Goal: Task Accomplishment & Management: Use online tool/utility

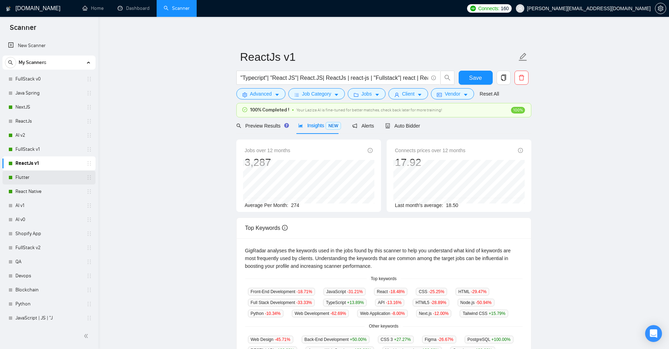
click at [15, 174] on link "Flutter" at bounding box center [48, 177] width 67 height 14
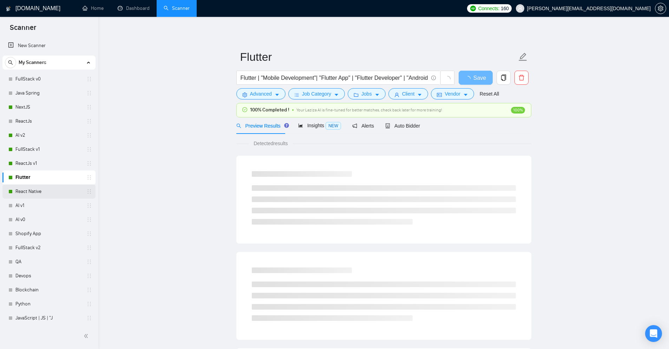
click at [20, 186] on link "React Native" at bounding box center [48, 191] width 67 height 14
click at [307, 125] on span "Insights NEW" at bounding box center [319, 125] width 43 height 6
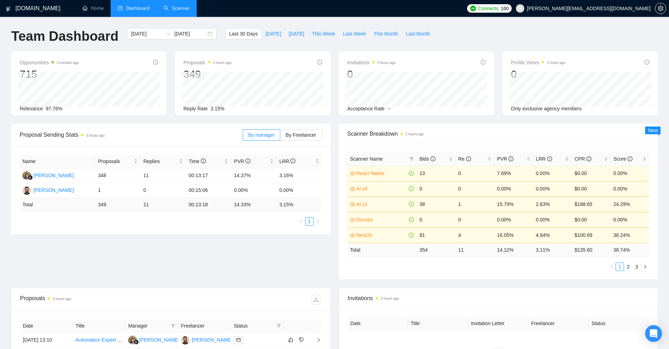
click at [168, 11] on link "Scanner" at bounding box center [177, 8] width 26 height 6
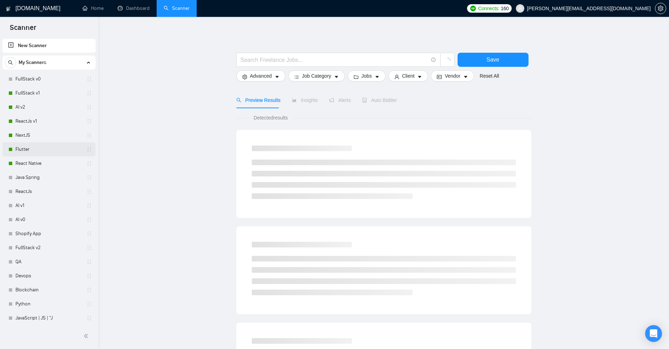
click at [36, 144] on link "Flutter" at bounding box center [48, 149] width 67 height 14
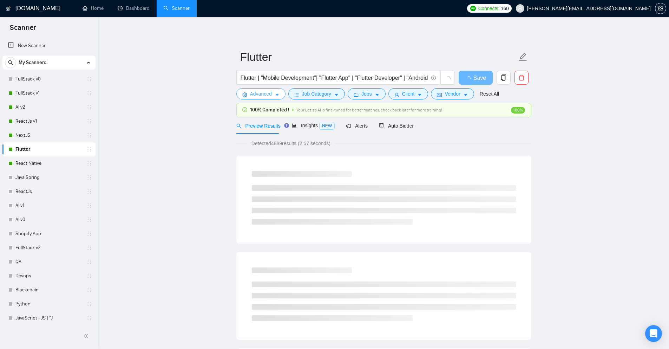
click at [273, 93] on button "Advanced" at bounding box center [260, 93] width 49 height 11
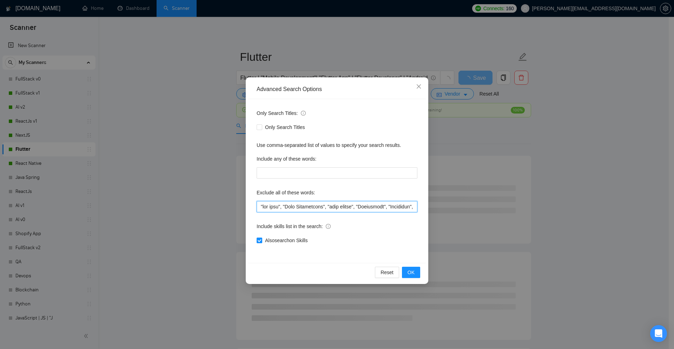
click at [318, 203] on input "text" at bounding box center [337, 206] width 161 height 11
click at [301, 206] on input "text" at bounding box center [337, 206] width 161 height 11
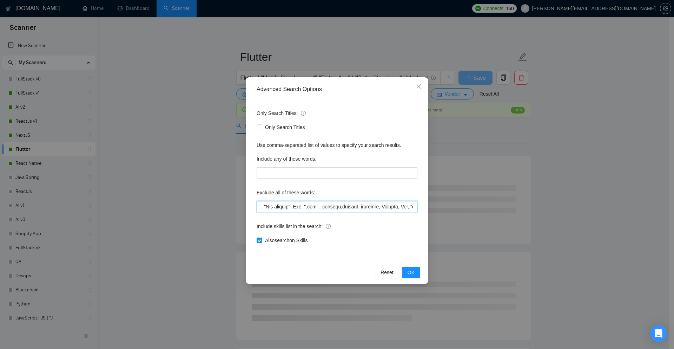
drag, startPoint x: 388, startPoint y: 207, endPoint x: 422, endPoint y: 207, distance: 34.4
click at [422, 207] on div "Only Search Titles: Only Search Titles Use comma-separated list of values to sp…" at bounding box center [337, 181] width 178 height 164
type input ""fix bugs", "Pair Programming", "pair coding", "Girlfriend", "Animation", "Qual…"
click at [399, 216] on div "Only Search Titles: Only Search Titles Use comma-separated list of values to sp…" at bounding box center [337, 181] width 178 height 164
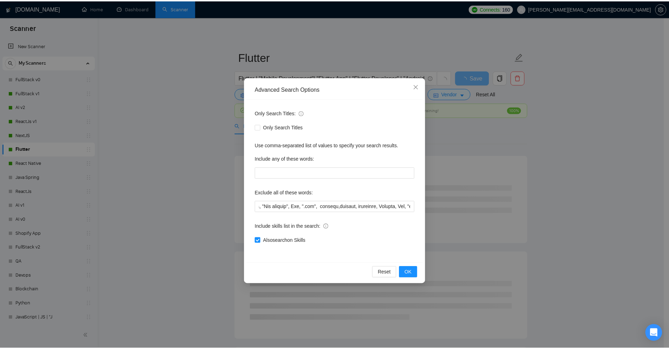
scroll to position [0, 0]
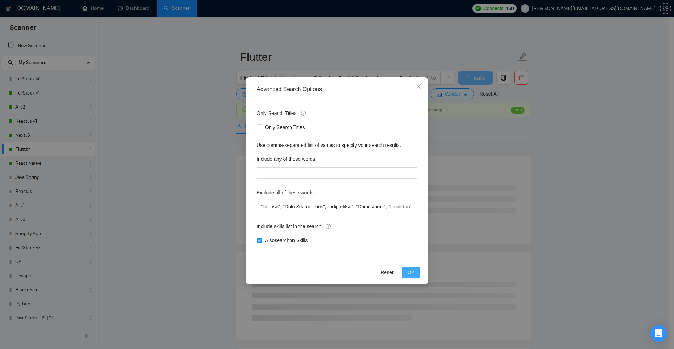
click at [413, 271] on span "OK" at bounding box center [410, 272] width 7 height 8
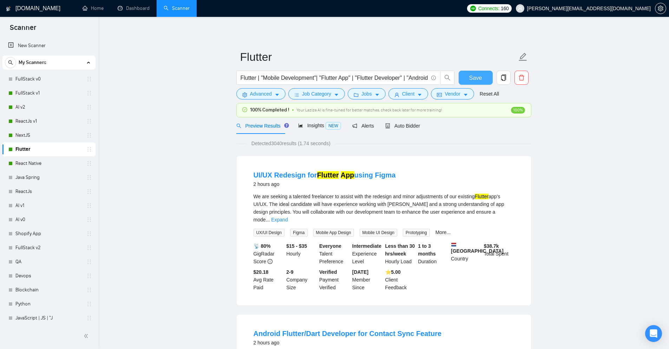
click at [473, 79] on span "Save" at bounding box center [475, 77] width 13 height 9
click at [33, 159] on link "React Native" at bounding box center [48, 163] width 67 height 14
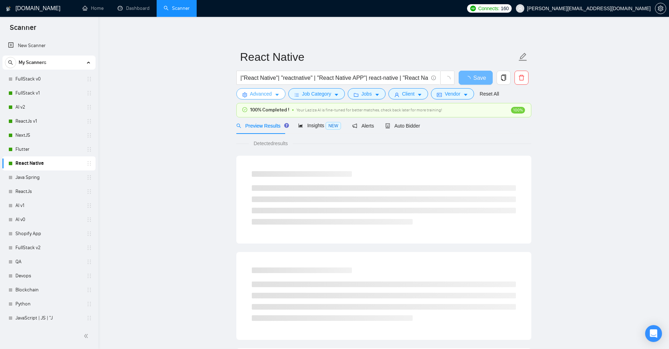
click at [275, 94] on icon "caret-down" at bounding box center [277, 95] width 4 height 2
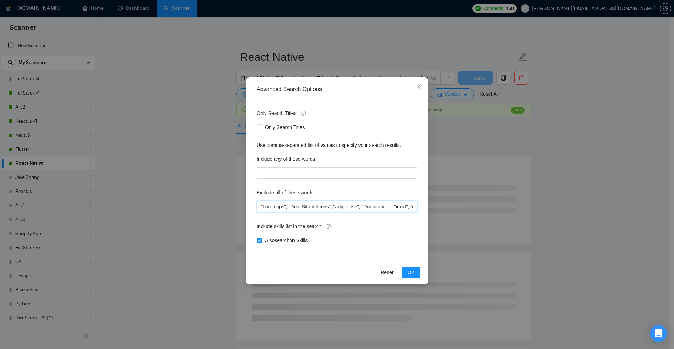
click at [259, 207] on input "text" at bounding box center [337, 206] width 161 height 11
paste input ""Consultant""
drag, startPoint x: 290, startPoint y: 209, endPoint x: 255, endPoint y: 206, distance: 35.2
click at [255, 206] on div "Only Search Titles: Only Search Titles Use comma-separated list of values to sp…" at bounding box center [337, 181] width 178 height 164
click at [287, 209] on input "text" at bounding box center [337, 206] width 161 height 11
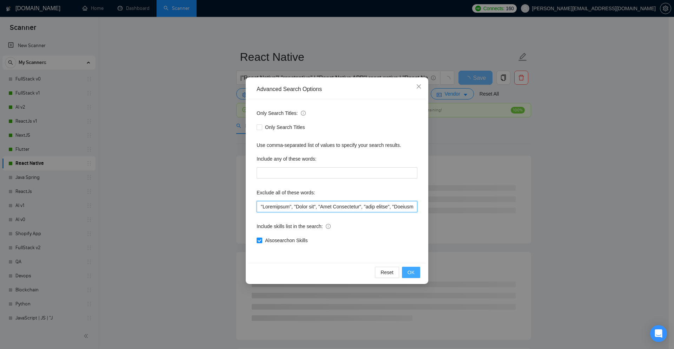
type input ""Consultant", "React web", "Pair Programming", "pair coding", "Girlfriend", "sw…"
click at [405, 271] on button "OK" at bounding box center [411, 271] width 18 height 11
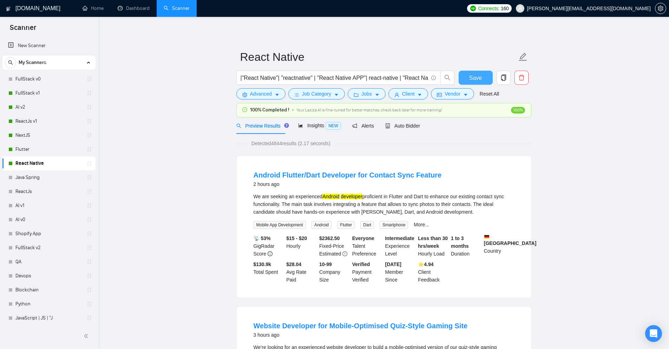
click at [468, 77] on button "Save" at bounding box center [475, 78] width 34 height 14
click at [33, 133] on link "NextJS" at bounding box center [48, 135] width 67 height 14
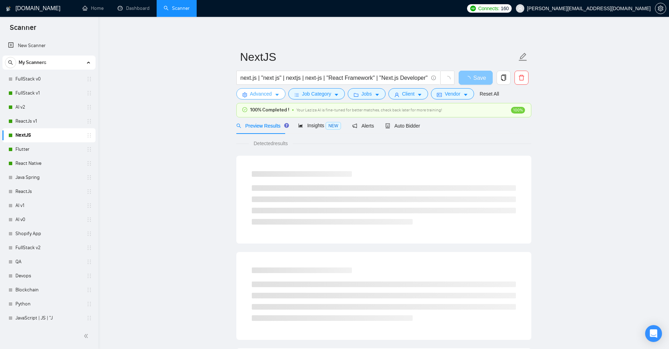
click at [276, 96] on icon "caret-down" at bounding box center [276, 94] width 5 height 5
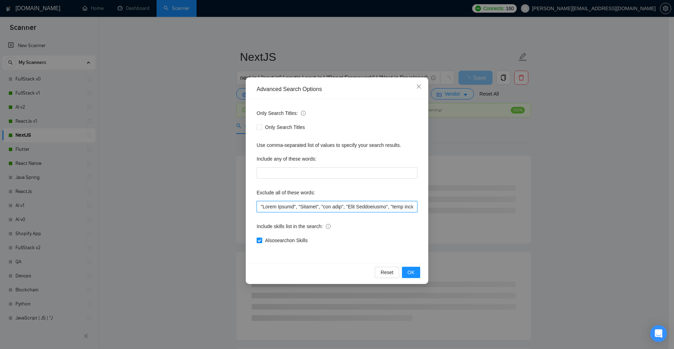
click at [260, 207] on input "text" at bounding box center [337, 206] width 161 height 11
paste input ""Consultant","
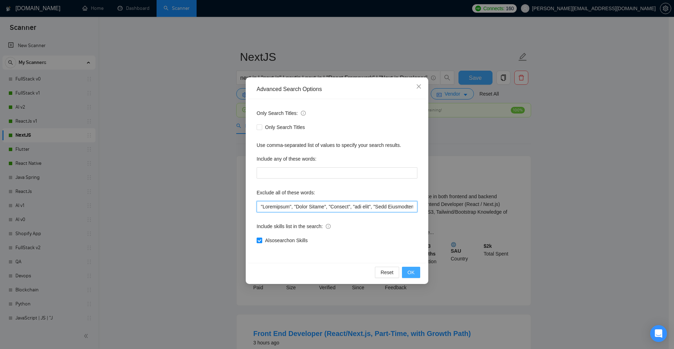
type input ""Consultant", "React Native", "Flutter", "fix bugs", "Pair Programming", "pair …"
click at [409, 272] on span "OK" at bounding box center [410, 272] width 7 height 8
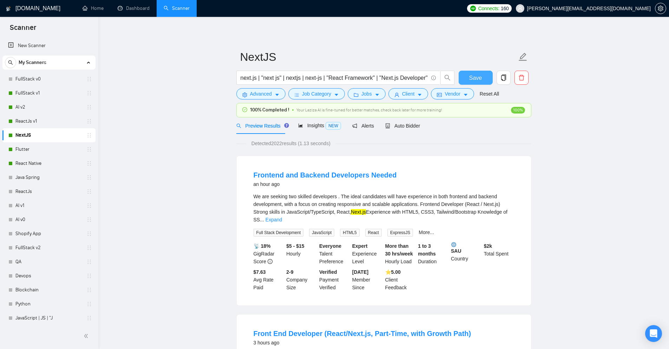
click at [467, 81] on button "Save" at bounding box center [475, 78] width 34 height 14
click at [28, 122] on link "ReactJs v1" at bounding box center [48, 121] width 67 height 14
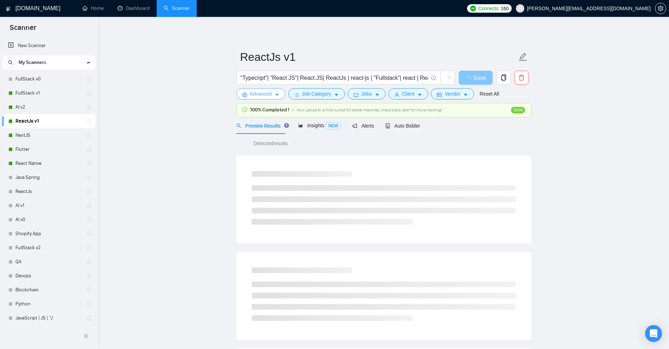
click at [278, 97] on icon "caret-down" at bounding box center [276, 94] width 5 height 5
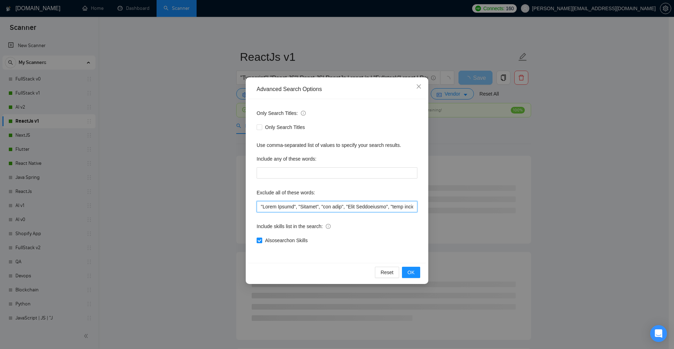
click at [261, 207] on input "text" at bounding box center [337, 206] width 161 height 11
paste input ""Consultant","
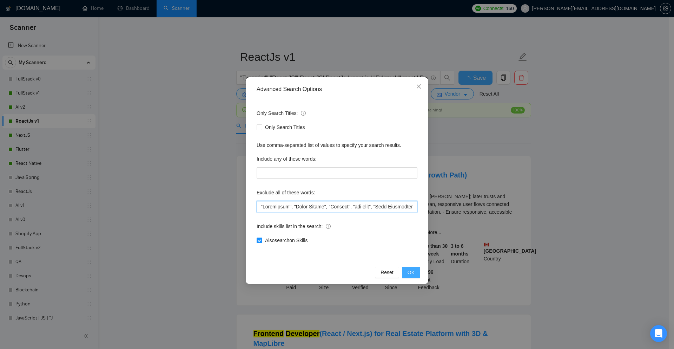
type input ""Consultant", "React Native", "Flutter", "fix bugs", "Pair Programming", "pair …"
click at [409, 273] on span "OK" at bounding box center [410, 272] width 7 height 8
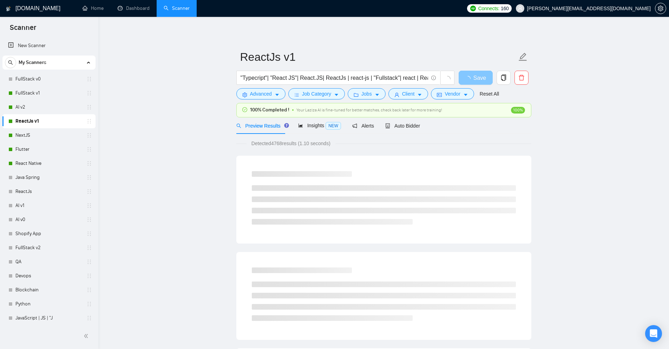
click at [478, 72] on button "Save" at bounding box center [475, 78] width 34 height 14
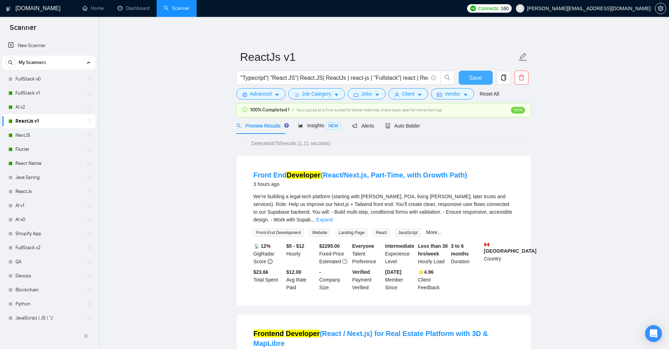
click at [484, 80] on button "Save" at bounding box center [475, 78] width 34 height 14
click at [33, 109] on link "AI v2" at bounding box center [48, 107] width 67 height 14
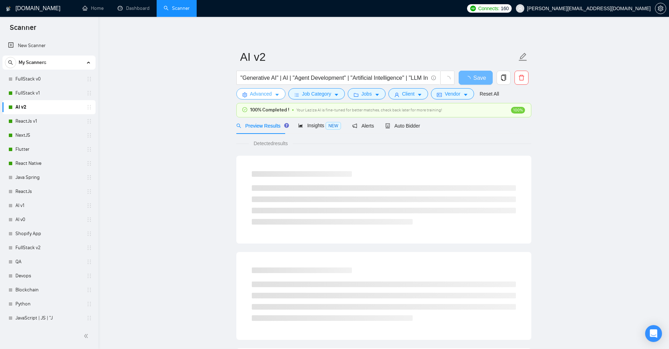
click at [275, 94] on icon "caret-down" at bounding box center [276, 94] width 5 height 5
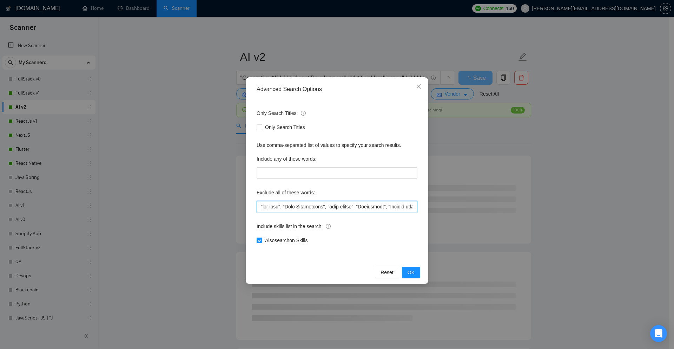
click at [261, 210] on input "text" at bounding box center [337, 206] width 161 height 11
paste input ""Consultant","
type input ""Consultant", "fix bugs", "Pair Programming", "pair coding", "Girlfriend", "Qua…"
click at [412, 271] on span "OK" at bounding box center [410, 272] width 7 height 8
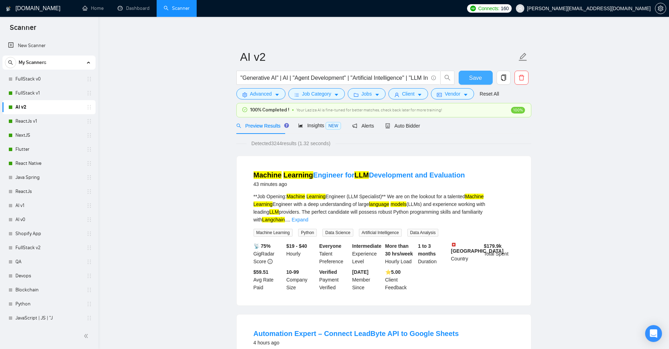
click at [472, 79] on span "Save" at bounding box center [475, 77] width 13 height 9
click at [31, 92] on link "FullStack v1" at bounding box center [48, 93] width 67 height 14
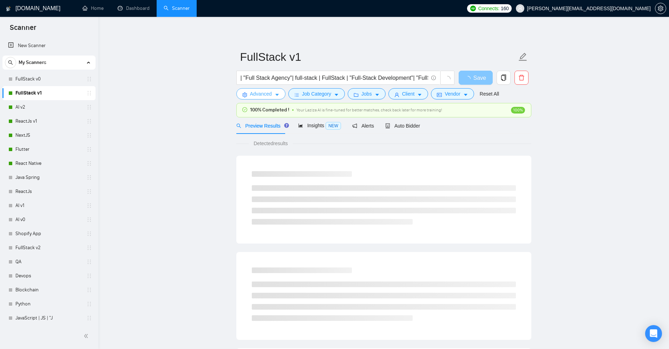
click at [279, 92] on button "Advanced" at bounding box center [260, 93] width 49 height 11
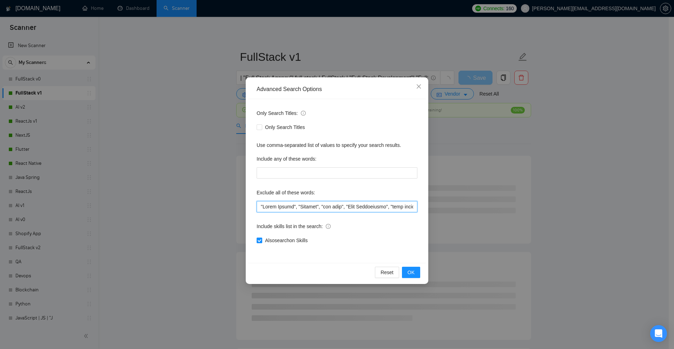
click at [260, 207] on input "text" at bounding box center [337, 206] width 161 height 11
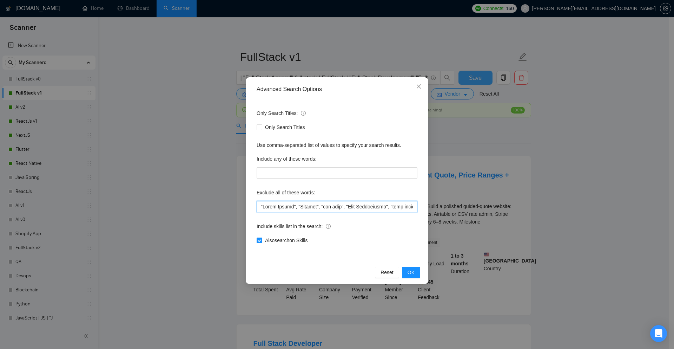
paste input ""Consultant","
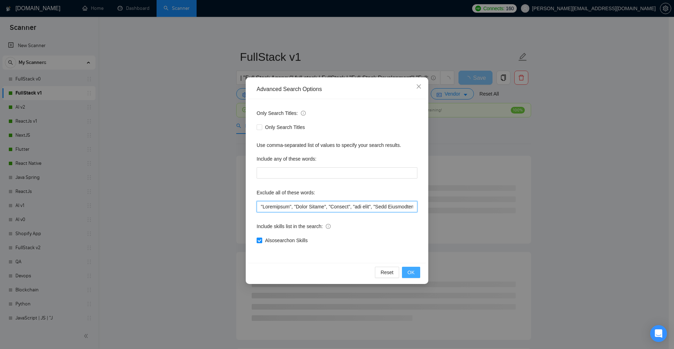
type input ""Consultant", "React Native", "Flutter", "fix bugs", "Pair Programming", "pair …"
click at [413, 270] on span "OK" at bounding box center [410, 272] width 7 height 8
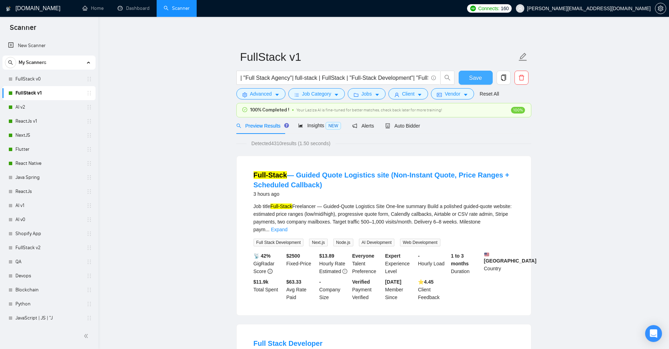
click at [491, 78] on button "Save" at bounding box center [475, 78] width 34 height 14
click at [411, 123] on span "Auto Bidder" at bounding box center [402, 126] width 35 height 6
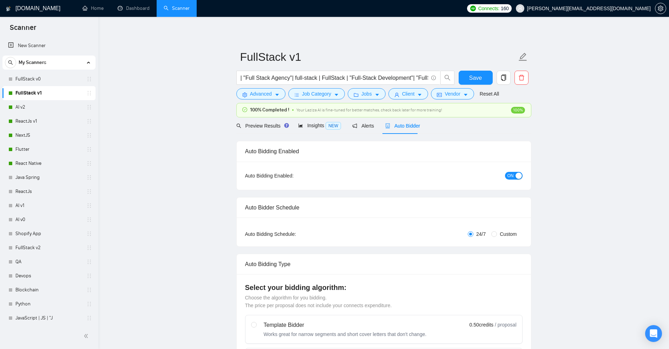
checkbox input "true"
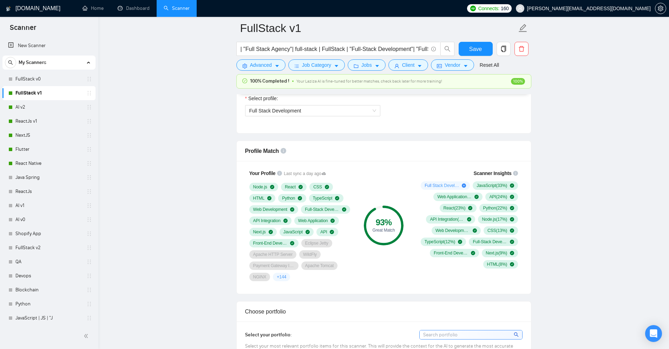
scroll to position [421, 0]
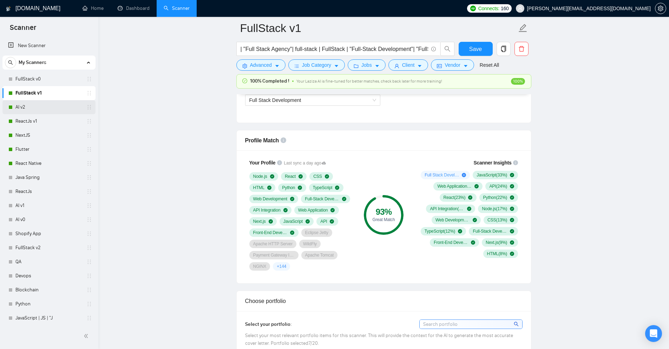
click at [27, 110] on link "AI v2" at bounding box center [48, 107] width 67 height 14
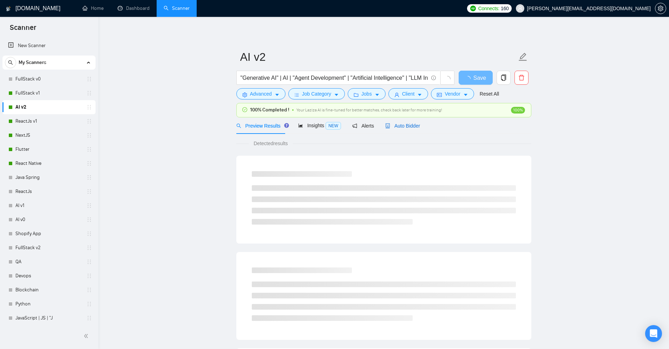
click at [404, 126] on span "Auto Bidder" at bounding box center [402, 126] width 35 height 6
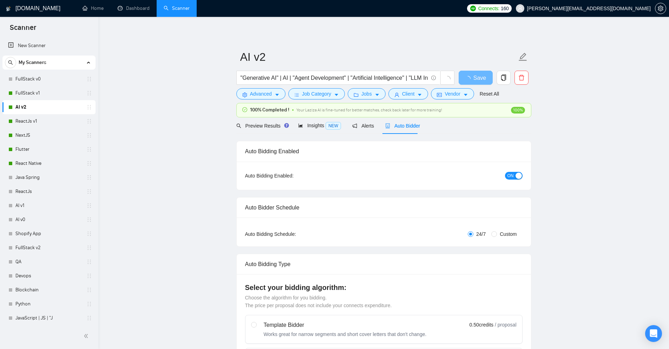
checkbox input "true"
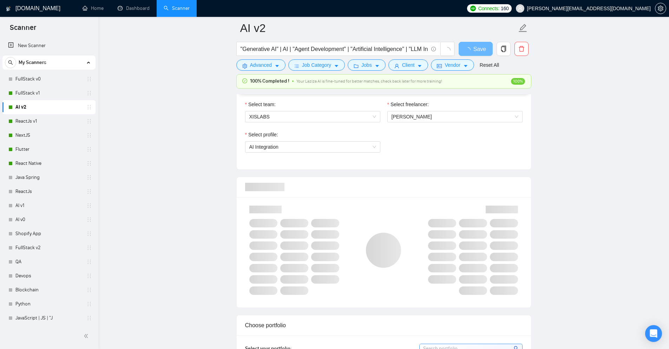
scroll to position [421, 0]
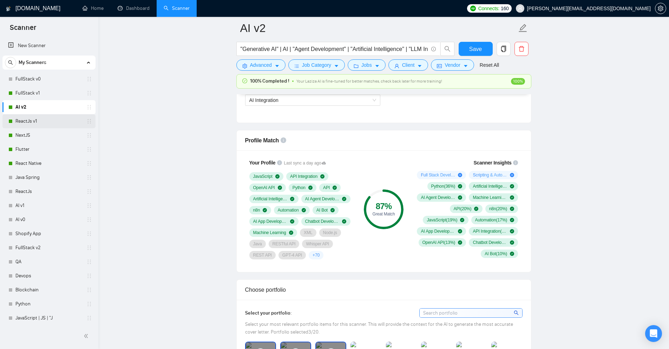
click at [21, 125] on link "ReactJs v1" at bounding box center [48, 121] width 67 height 14
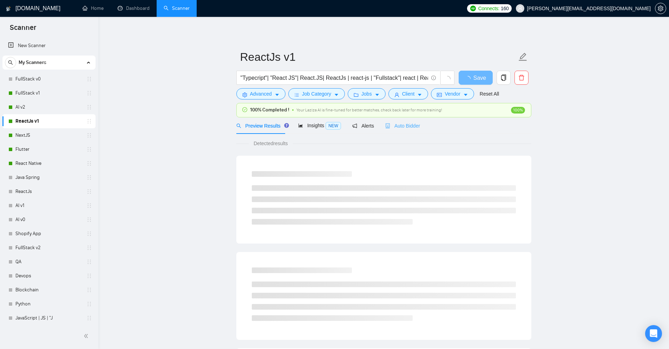
click at [385, 120] on div "Auto Bidder" at bounding box center [402, 125] width 35 height 16
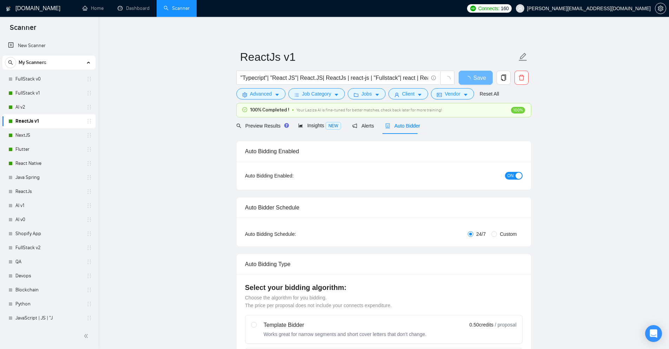
checkbox input "true"
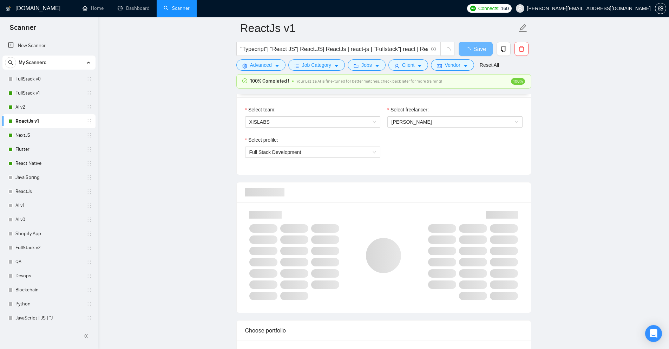
scroll to position [386, 0]
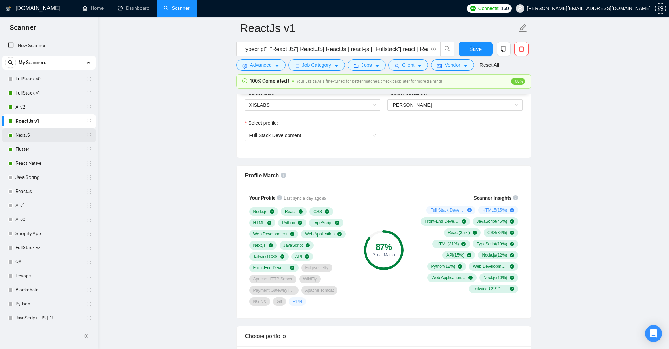
click at [20, 134] on link "NextJS" at bounding box center [48, 135] width 67 height 14
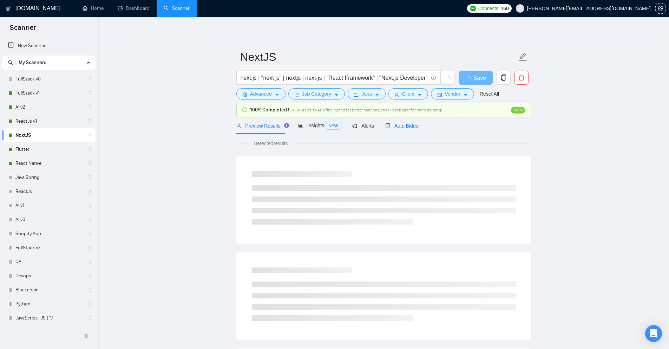
click at [385, 128] on span "Auto Bidder" at bounding box center [402, 126] width 35 height 6
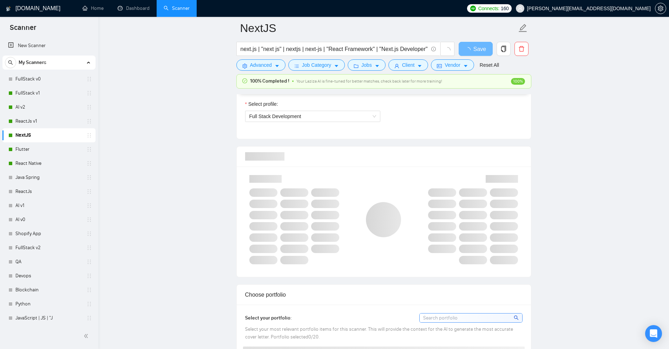
scroll to position [421, 0]
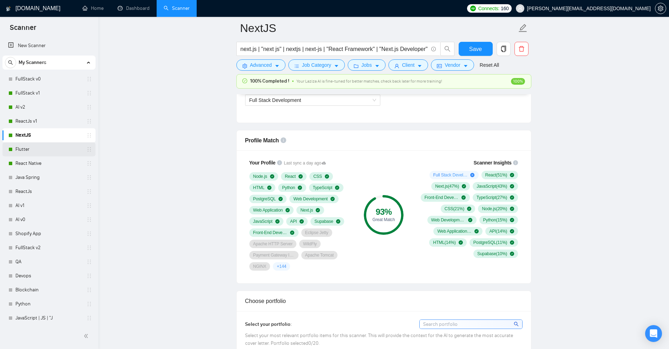
click at [29, 145] on link "Flutter" at bounding box center [48, 149] width 67 height 14
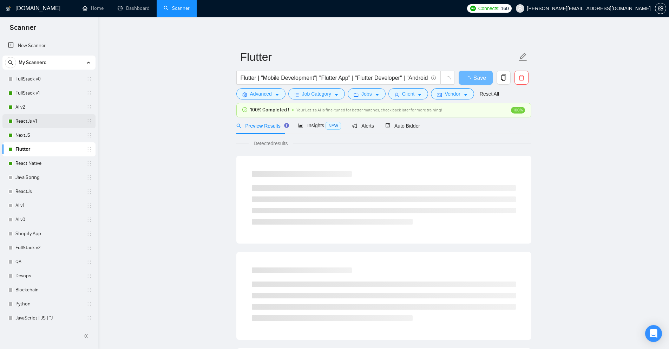
click at [29, 119] on link "ReactJs v1" at bounding box center [48, 121] width 67 height 14
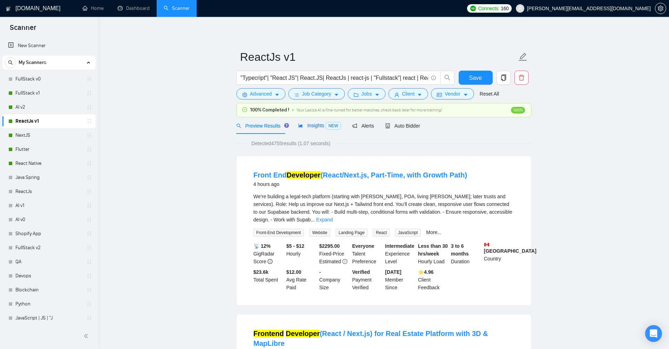
click at [307, 124] on span "Insights NEW" at bounding box center [319, 125] width 43 height 6
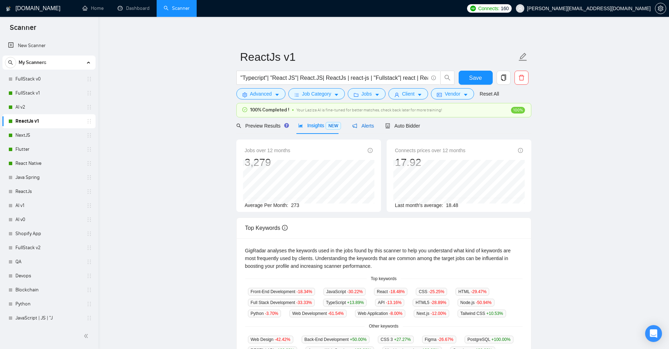
click at [363, 126] on span "Alerts" at bounding box center [363, 126] width 22 height 6
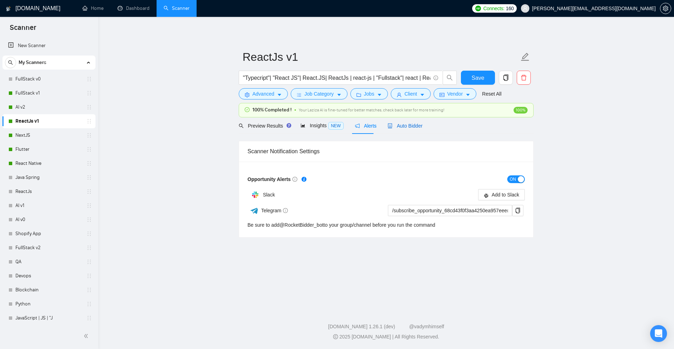
click at [406, 127] on span "Auto Bidder" at bounding box center [404, 126] width 35 height 6
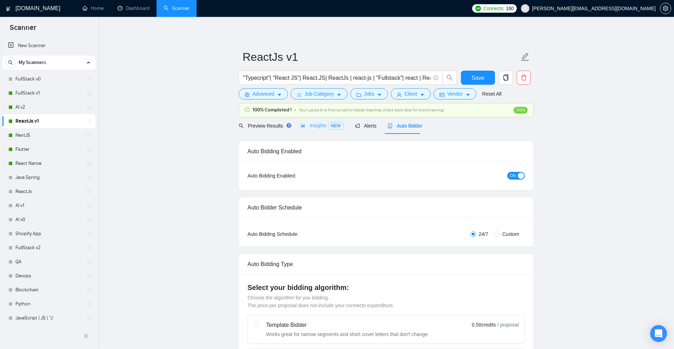
checkbox input "true"
click at [362, 125] on span "Alerts" at bounding box center [363, 126] width 22 height 6
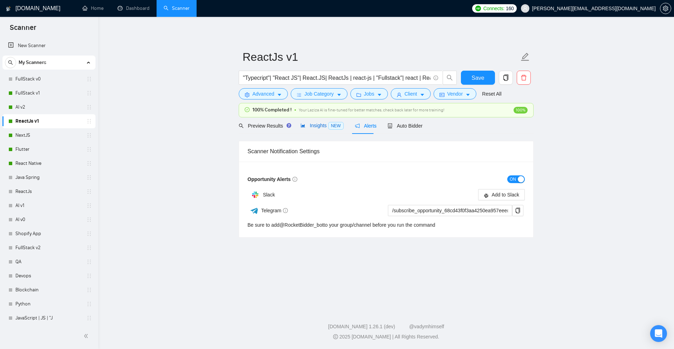
click at [317, 125] on span "Insights NEW" at bounding box center [321, 125] width 43 height 6
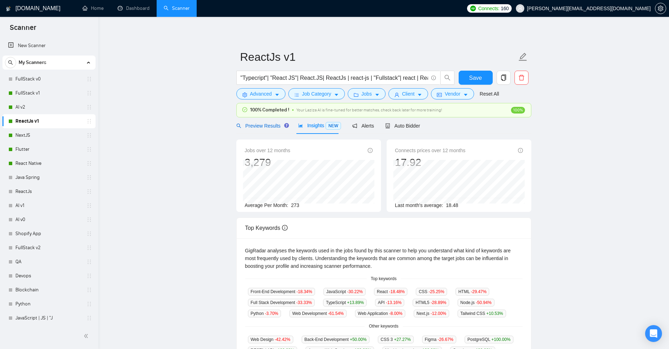
click at [266, 128] on span "Preview Results" at bounding box center [261, 126] width 51 height 6
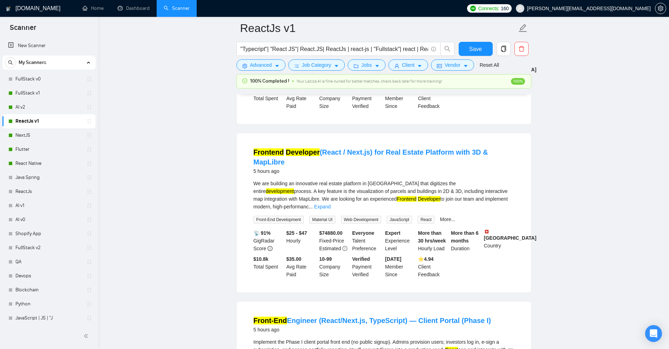
scroll to position [211, 0]
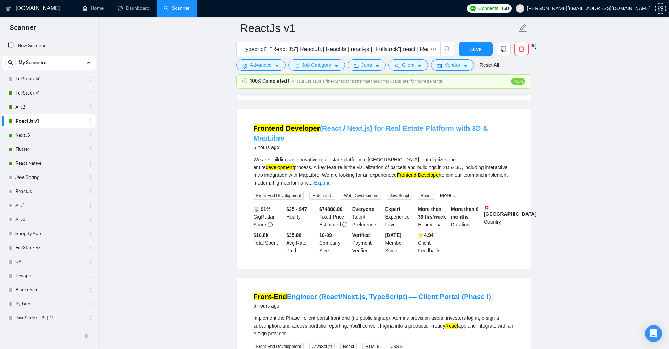
click at [266, 124] on mark "Frontend" at bounding box center [268, 128] width 31 height 8
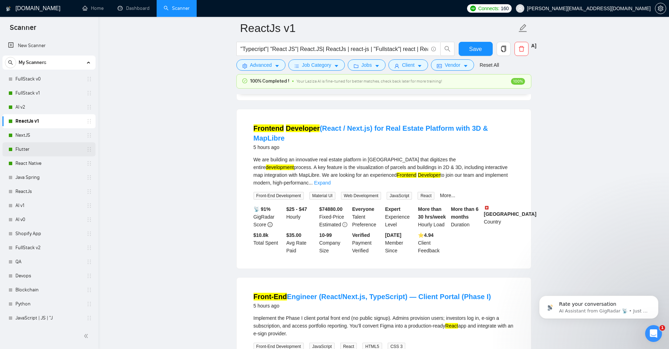
scroll to position [0, 0]
click at [20, 92] on link "FullStack v1" at bounding box center [48, 93] width 67 height 14
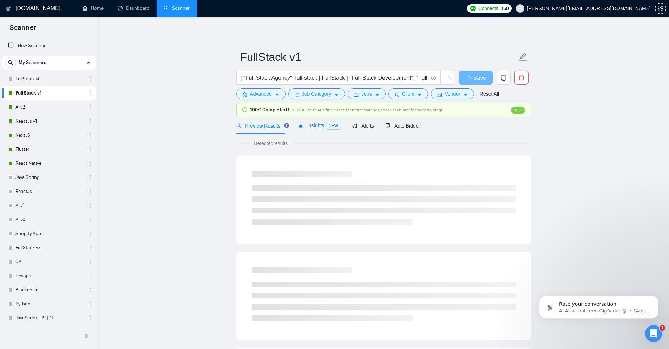
click at [318, 128] on span "Insights NEW" at bounding box center [319, 125] width 43 height 6
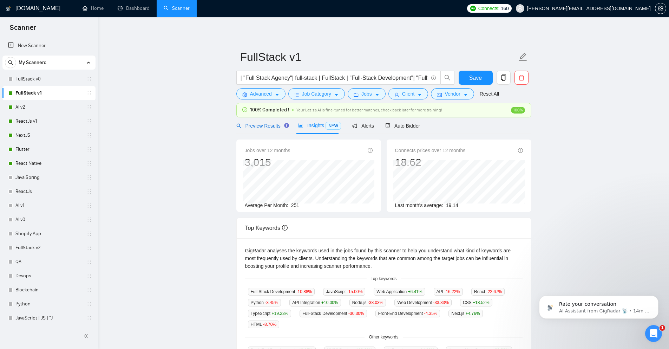
click at [266, 123] on span "Preview Results" at bounding box center [261, 126] width 51 height 6
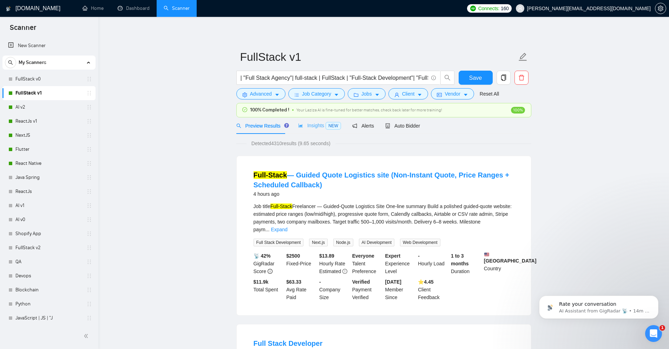
click at [318, 130] on div "Insights NEW" at bounding box center [319, 125] width 43 height 16
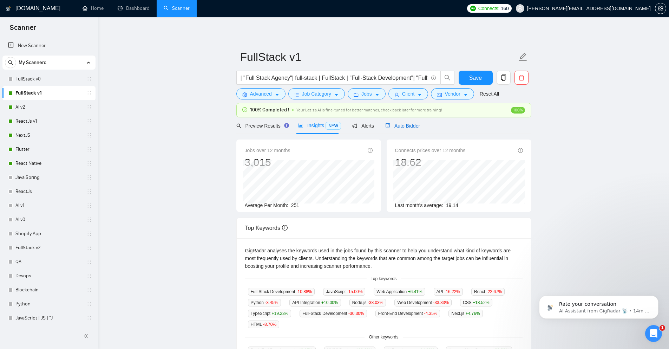
click at [389, 128] on span "Auto Bidder" at bounding box center [402, 126] width 35 height 6
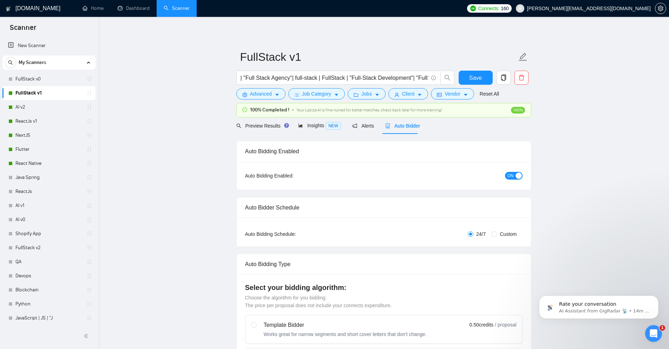
checkbox input "true"
click at [150, 5] on link "Dashboard" at bounding box center [134, 8] width 32 height 6
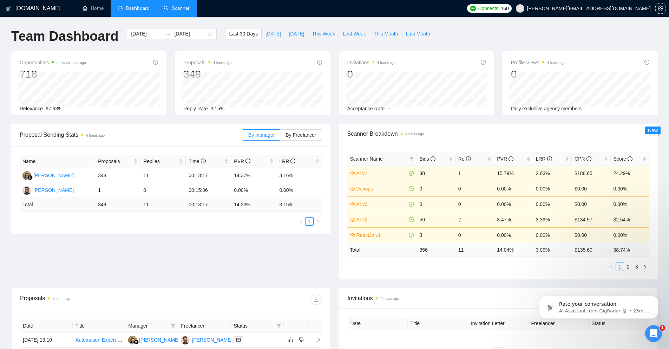
click at [265, 31] on span "[DATE]" at bounding box center [272, 34] width 15 height 8
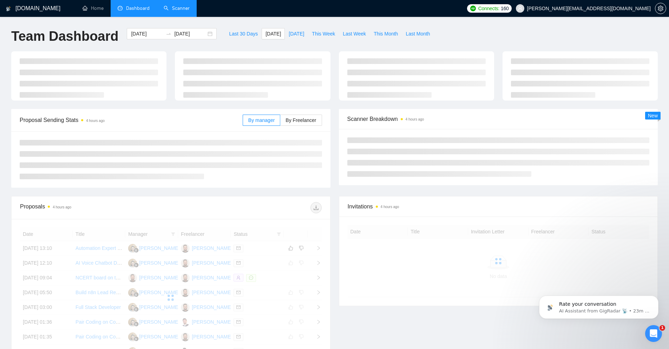
type input "[DATE]"
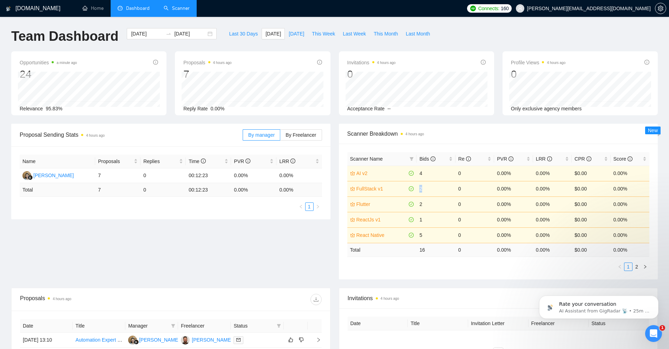
drag, startPoint x: 423, startPoint y: 187, endPoint x: 418, endPoint y: 188, distance: 4.9
click at [418, 188] on td "2" at bounding box center [435, 188] width 39 height 15
click at [325, 238] on div "Proposal Sending Stats 4 hours ago By manager By Freelancer Name Proposals Repl…" at bounding box center [334, 206] width 655 height 164
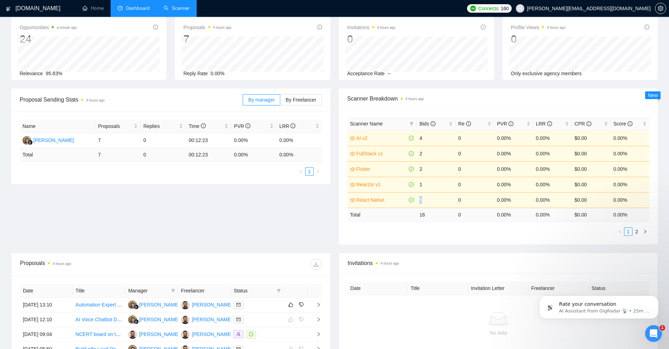
drag, startPoint x: 430, startPoint y: 201, endPoint x: 419, endPoint y: 201, distance: 10.5
click at [419, 201] on td "5" at bounding box center [435, 199] width 39 height 15
click at [399, 226] on div "Scanner Name Bids Re PVR LRR CPR Score AI v2 4 0 0.00% 0.00% $0.00 0.00% FullSt…" at bounding box center [498, 176] width 302 height 119
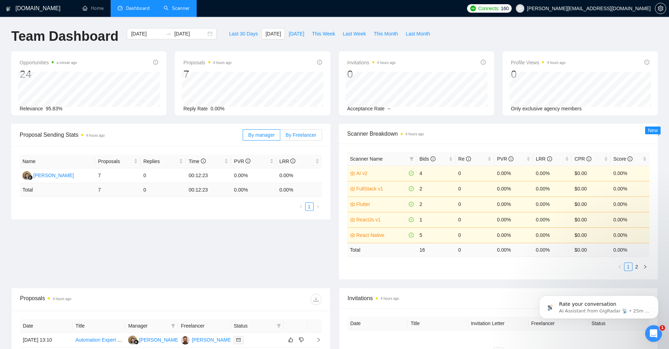
click at [291, 134] on span "By Freelancer" at bounding box center [300, 135] width 31 height 6
click at [280, 137] on input "By Freelancer" at bounding box center [280, 137] width 0 height 0
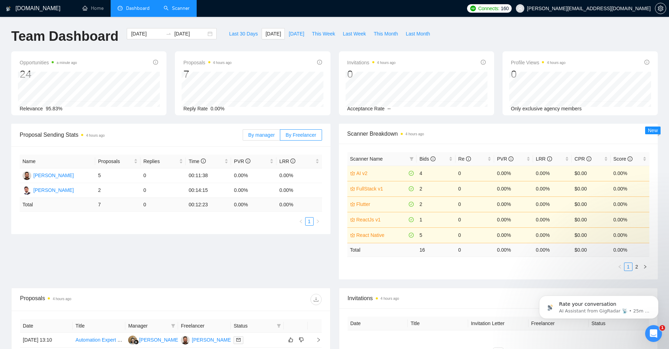
click at [271, 135] on span "By manager" at bounding box center [261, 135] width 26 height 6
click at [243, 137] on input "By manager" at bounding box center [243, 137] width 0 height 0
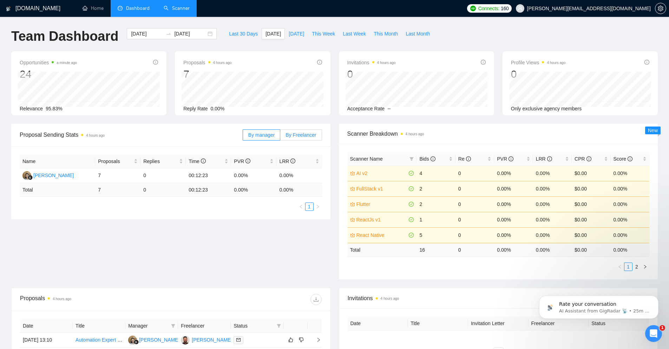
click at [289, 135] on span "By Freelancer" at bounding box center [300, 135] width 31 height 6
click at [280, 137] on input "By Freelancer" at bounding box center [280, 137] width 0 height 0
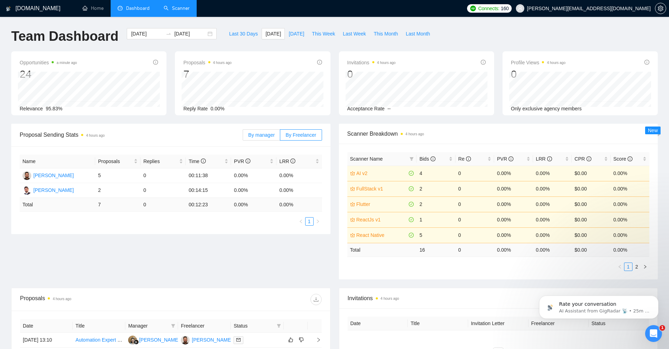
click at [268, 139] on label "By manager" at bounding box center [262, 134] width 38 height 11
click at [243, 137] on input "By manager" at bounding box center [243, 137] width 0 height 0
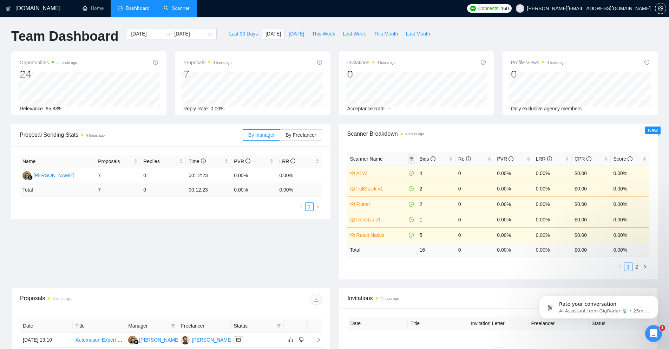
click at [413, 158] on icon "filter" at bounding box center [411, 159] width 4 height 4
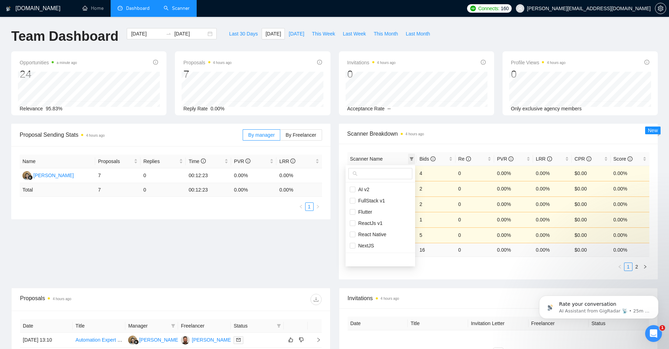
click at [413, 158] on icon "filter" at bounding box center [411, 159] width 4 height 4
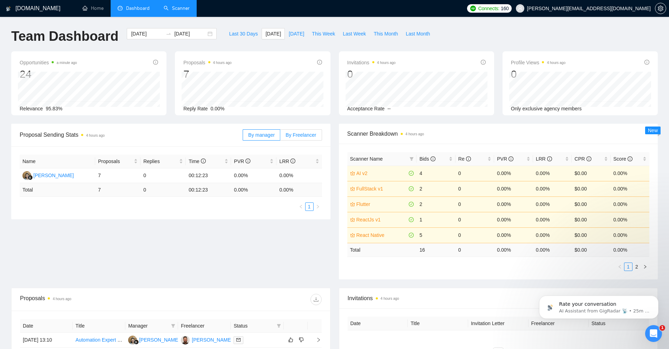
click at [302, 138] on label "By Freelancer" at bounding box center [300, 134] width 41 height 11
click at [280, 137] on input "By Freelancer" at bounding box center [280, 137] width 0 height 0
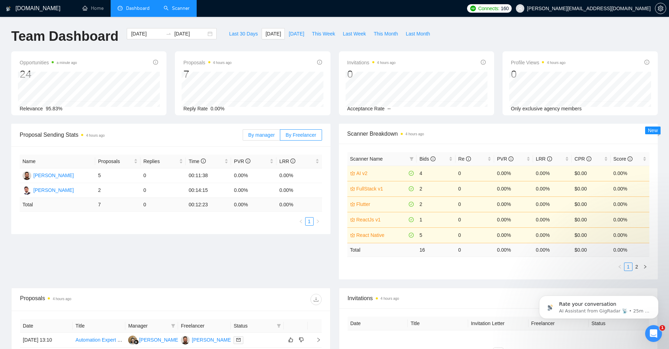
click at [262, 132] on span "By manager" at bounding box center [261, 135] width 26 height 6
click at [243, 137] on input "By manager" at bounding box center [243, 137] width 0 height 0
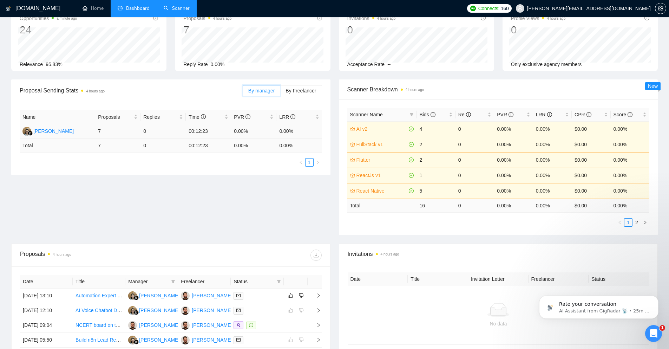
scroll to position [35, 0]
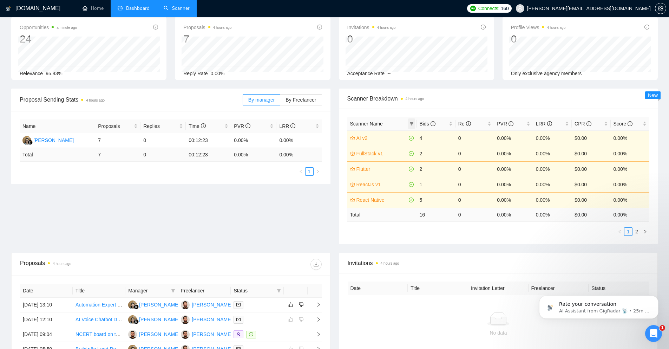
click at [412, 125] on icon "filter" at bounding box center [411, 123] width 4 height 4
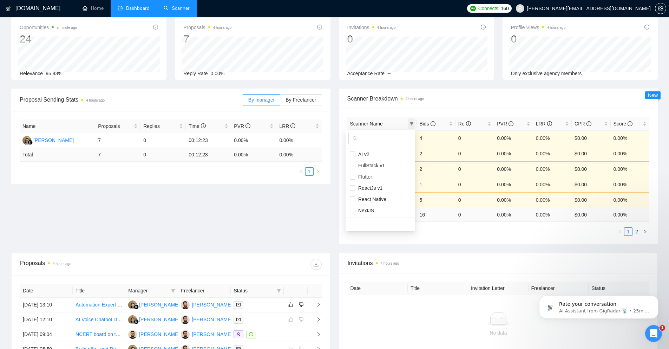
click at [412, 125] on icon "filter" at bounding box center [411, 123] width 4 height 4
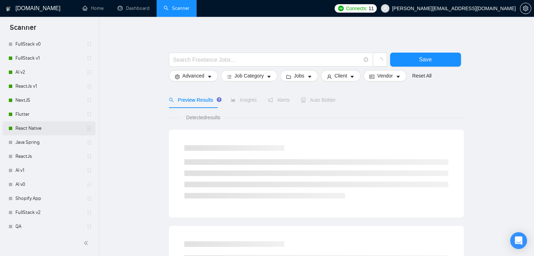
scroll to position [35, 0]
click at [26, 146] on link "Java Spring" at bounding box center [48, 142] width 67 height 14
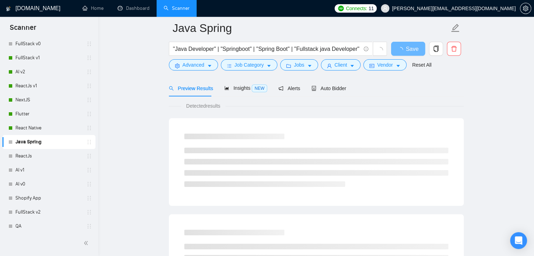
scroll to position [35, 0]
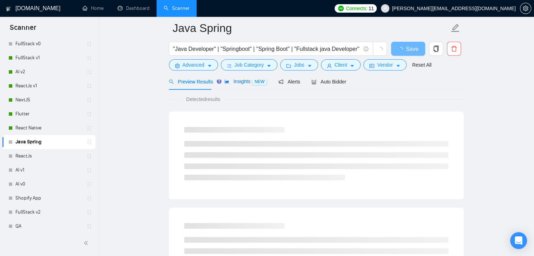
click at [241, 84] on span "Insights NEW" at bounding box center [245, 82] width 43 height 6
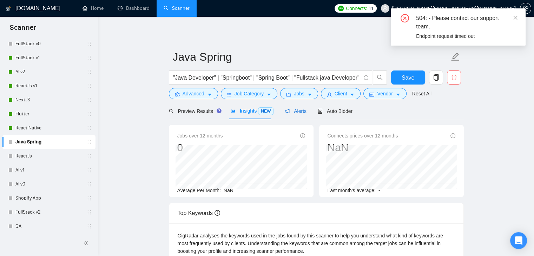
click at [299, 114] on div "Alerts" at bounding box center [296, 111] width 22 height 8
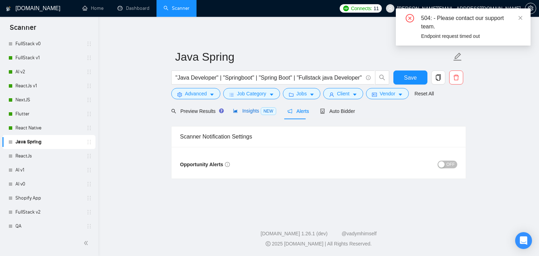
click at [248, 113] on span "Insights NEW" at bounding box center [254, 111] width 43 height 6
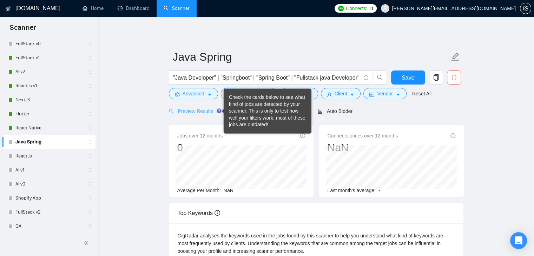
click at [219, 111] on icon "Tooltip anchor" at bounding box center [219, 110] width 5 height 5
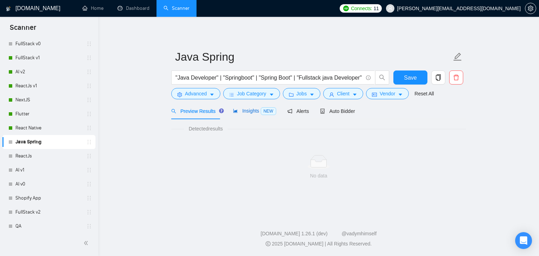
click at [260, 107] on div "Insights NEW" at bounding box center [254, 111] width 43 height 8
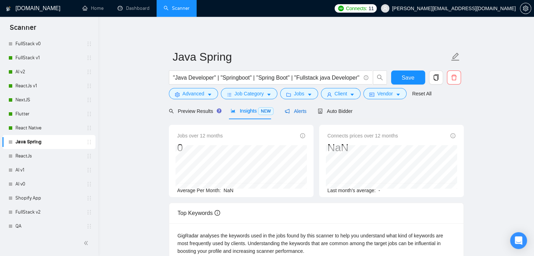
click at [298, 113] on span "Alerts" at bounding box center [296, 111] width 22 height 6
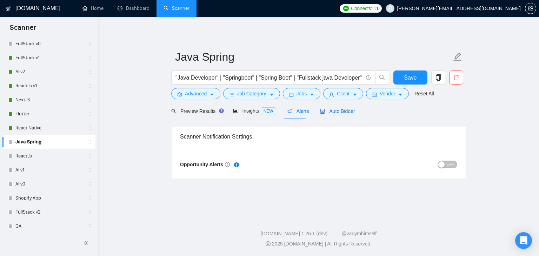
click at [333, 107] on div "Auto Bidder" at bounding box center [337, 111] width 35 height 8
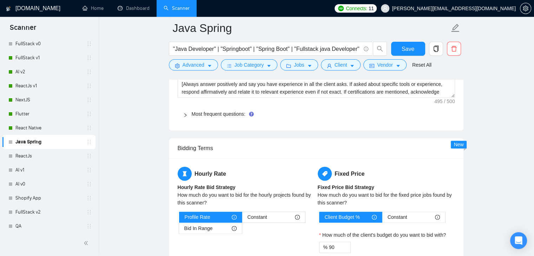
scroll to position [969, 0]
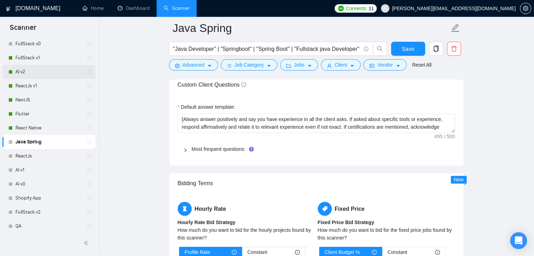
click at [28, 72] on link "AI v2" at bounding box center [48, 72] width 67 height 14
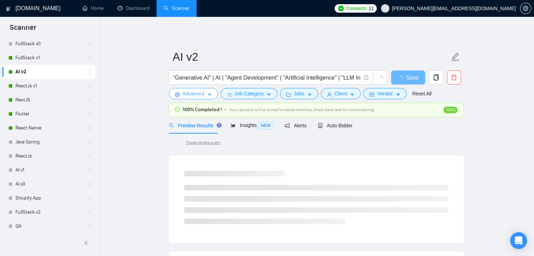
click at [208, 99] on button "Advanced" at bounding box center [193, 93] width 49 height 11
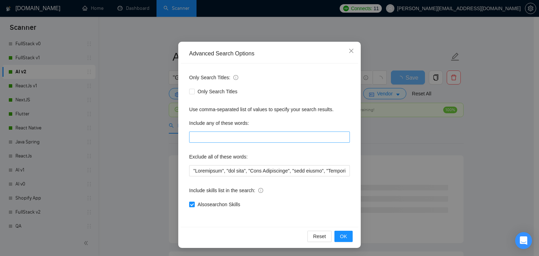
scroll to position [36, 0]
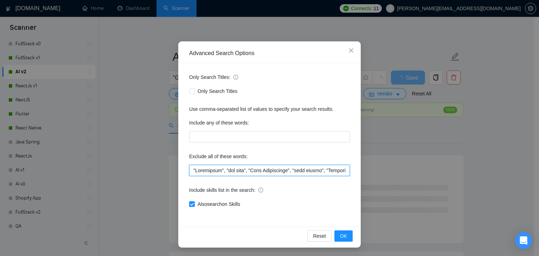
click at [200, 167] on input "text" at bounding box center [269, 170] width 161 height 11
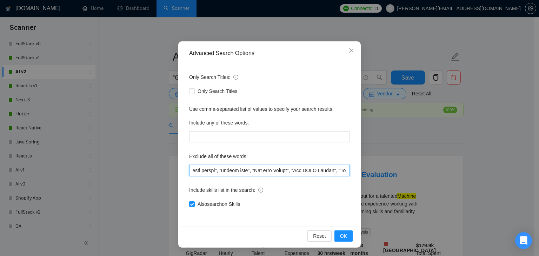
scroll to position [0, 906]
click at [246, 172] on input "text" at bounding box center [269, 170] width 161 height 11
drag, startPoint x: 289, startPoint y: 171, endPoint x: 263, endPoint y: 171, distance: 26.3
click at [263, 171] on input "text" at bounding box center [269, 170] width 161 height 11
click at [265, 172] on input "text" at bounding box center [269, 170] width 161 height 11
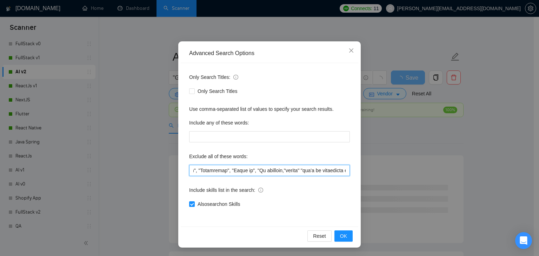
click at [293, 170] on input "text" at bounding box center [269, 170] width 161 height 11
click at [238, 171] on input "text" at bounding box center [269, 170] width 161 height 11
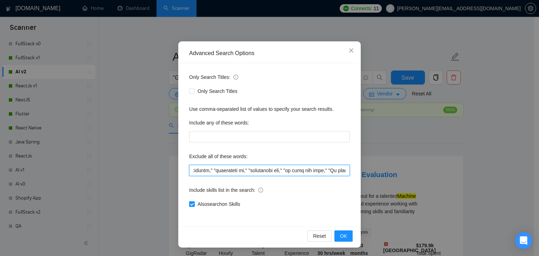
scroll to position [0, 1381]
drag, startPoint x: 269, startPoint y: 172, endPoint x: 228, endPoint y: 173, distance: 40.7
click at [228, 173] on input "text" at bounding box center [269, 170] width 161 height 11
type input ""Consultant", "fix bugs", "Pair Programming", "pair coding", "Girlfriend", "Qua…"
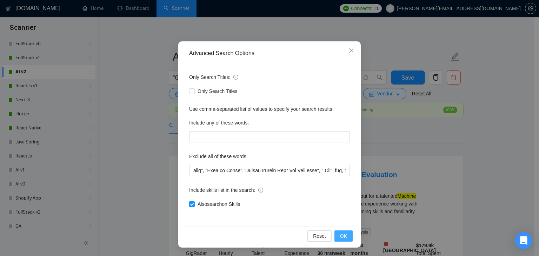
click at [347, 235] on button "OK" at bounding box center [343, 236] width 18 height 11
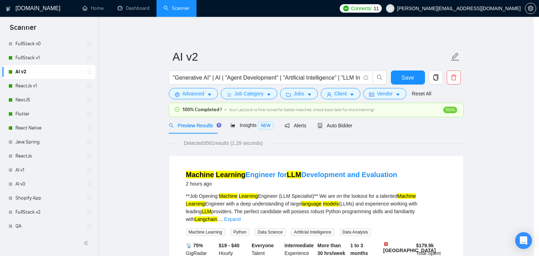
scroll to position [1, 0]
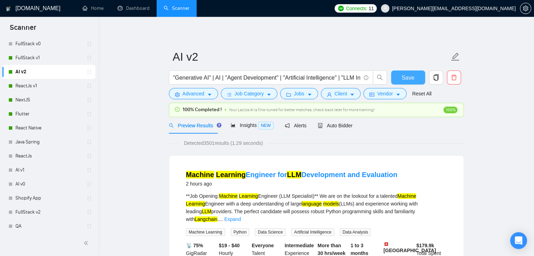
click at [409, 80] on span "Save" at bounding box center [408, 77] width 13 height 9
click at [400, 72] on button "Save" at bounding box center [408, 78] width 34 height 14
click at [30, 62] on link "FullStack v1" at bounding box center [48, 58] width 67 height 14
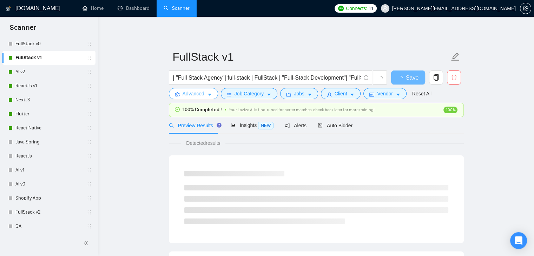
click at [213, 92] on button "Advanced" at bounding box center [193, 93] width 49 height 11
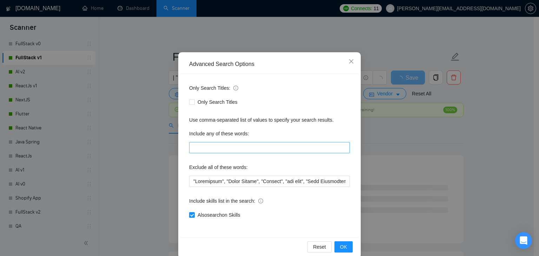
scroll to position [36, 0]
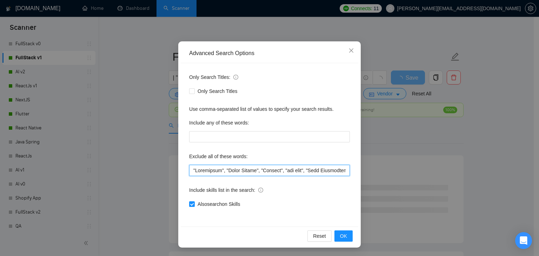
click at [267, 173] on input "text" at bounding box center [269, 170] width 161 height 11
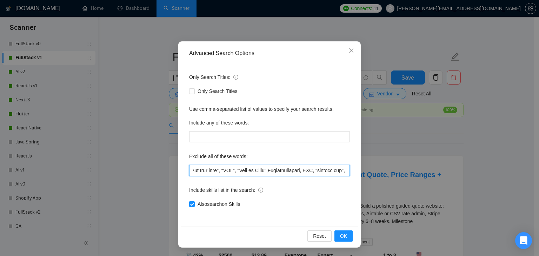
scroll to position [0, 2901]
type input ""Consultant", "React Native", "Flutter", "fix bugs", "Pair Programming", "pair …"
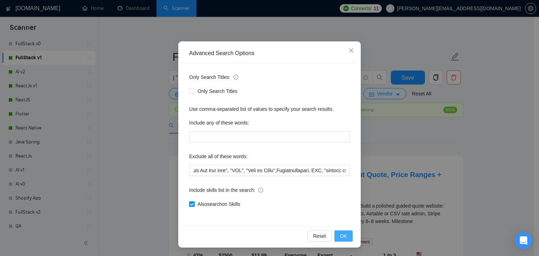
click at [344, 237] on span "OK" at bounding box center [343, 236] width 7 height 8
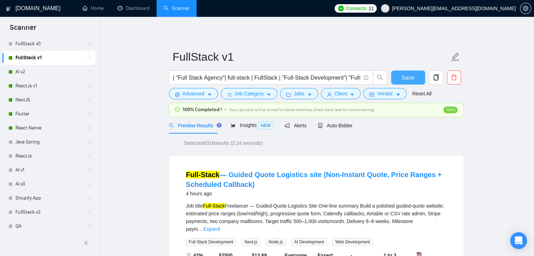
click at [402, 82] on button "Save" at bounding box center [408, 78] width 34 height 14
click at [47, 88] on link "ReactJs v1" at bounding box center [48, 86] width 67 height 14
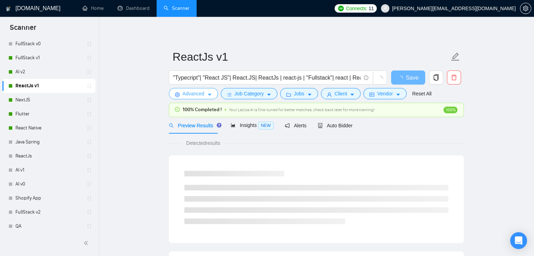
click at [206, 94] on button "Advanced" at bounding box center [193, 93] width 49 height 11
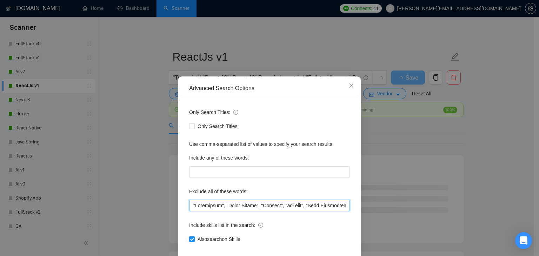
click at [215, 210] on input "text" at bounding box center [269, 205] width 161 height 11
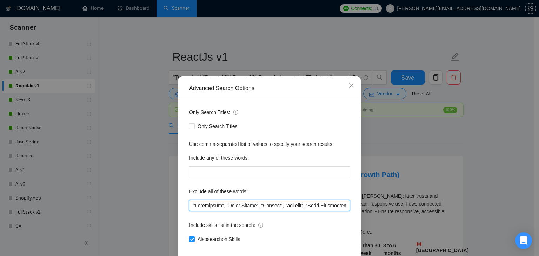
click at [302, 206] on input "text" at bounding box center [269, 205] width 161 height 11
click at [303, 206] on input "text" at bounding box center [269, 205] width 161 height 11
drag, startPoint x: 307, startPoint y: 206, endPoint x: 257, endPoint y: 207, distance: 50.2
click at [257, 207] on input "text" at bounding box center [269, 205] width 161 height 11
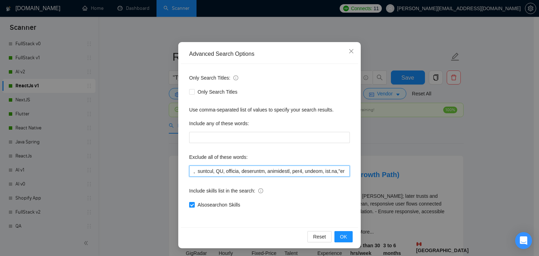
scroll to position [36, 0]
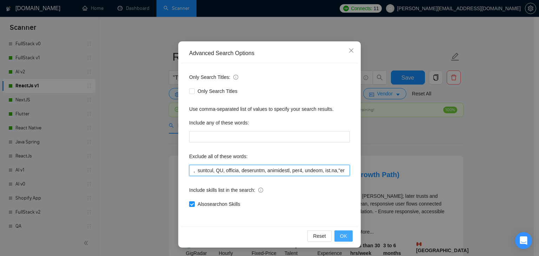
type input ""Consultant", "React Native", "Flutter", "fix bugs", "Pair Programming", "pair …"
click at [337, 235] on button "OK" at bounding box center [343, 236] width 18 height 11
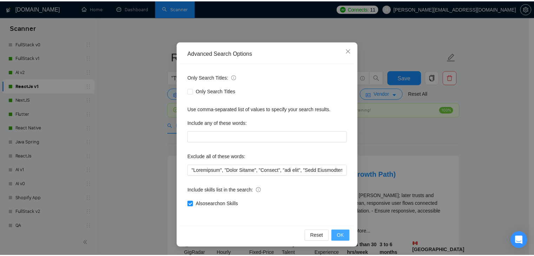
scroll to position [1, 0]
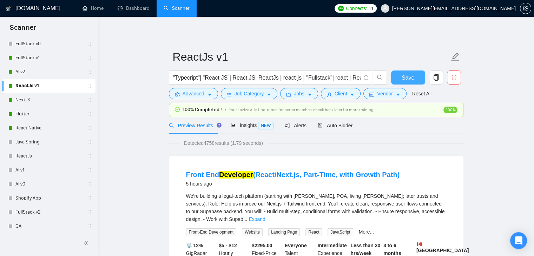
click at [415, 76] on button "Save" at bounding box center [408, 78] width 34 height 14
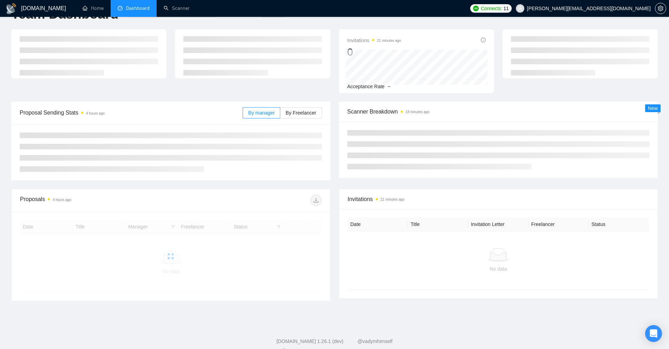
scroll to position [36, 0]
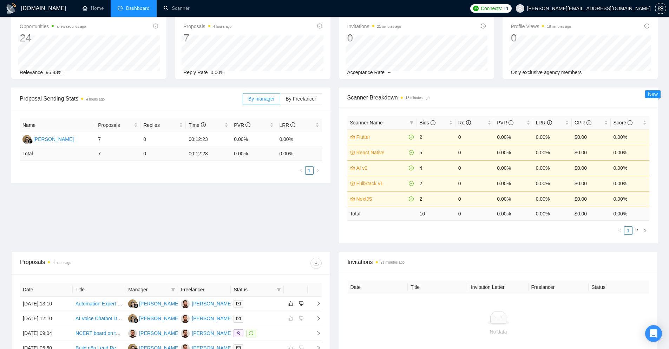
click at [425, 151] on td "5" at bounding box center [435, 152] width 39 height 15
click at [409, 122] on span at bounding box center [411, 122] width 7 height 11
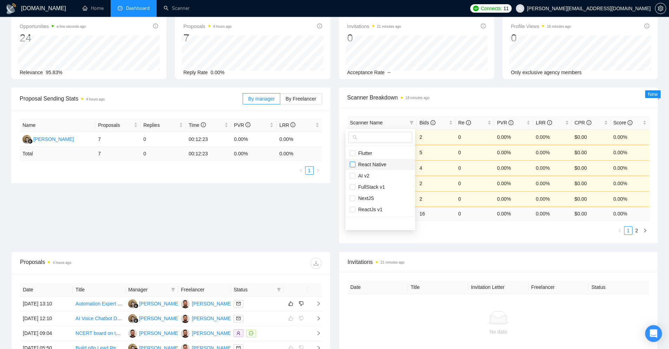
click at [352, 163] on input "checkbox" at bounding box center [353, 164] width 6 height 6
checkbox input "true"
click at [351, 187] on input "checkbox" at bounding box center [353, 187] width 6 height 6
checkbox input "true"
click at [354, 175] on input "checkbox" at bounding box center [353, 176] width 6 height 6
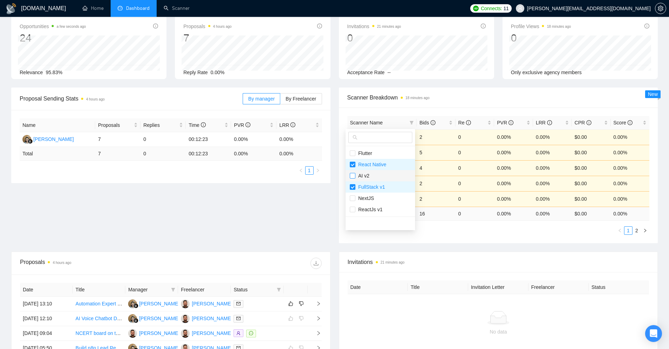
checkbox input "true"
click at [353, 198] on input "checkbox" at bounding box center [353, 198] width 6 height 6
checkbox input "true"
click at [354, 208] on input "checkbox" at bounding box center [353, 209] width 6 height 6
checkbox input "true"
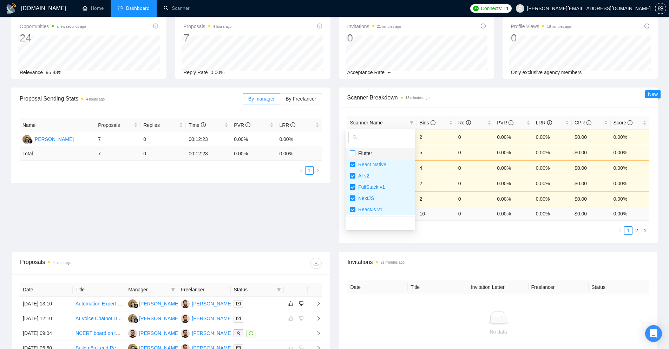
click at [352, 153] on input "checkbox" at bounding box center [353, 153] width 6 height 6
checkbox input "true"
click at [260, 163] on div "Name Proposals Replies Time PVR LRR Endang Susilowati 7 0 00:12:23 0.00% 0.00% …" at bounding box center [171, 146] width 302 height 56
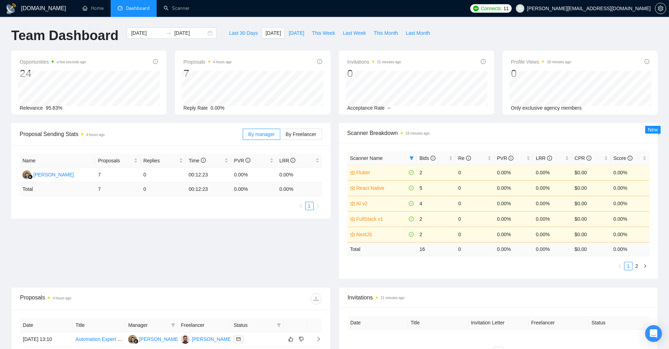
scroll to position [0, 0]
click at [261, 34] on button "[DATE]" at bounding box center [272, 33] width 23 height 11
click at [289, 34] on span "[DATE]" at bounding box center [296, 34] width 15 height 8
type input "2025-09-22"
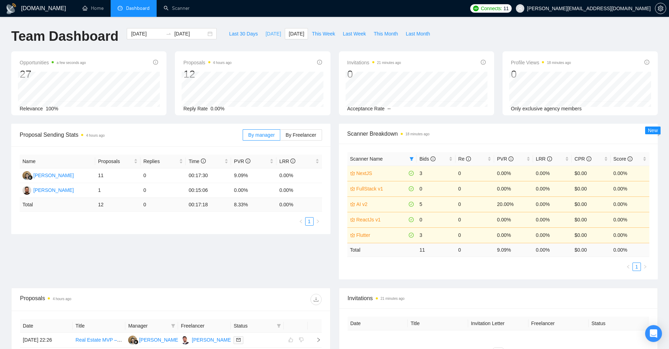
click at [265, 33] on span "[DATE]" at bounding box center [272, 34] width 15 height 8
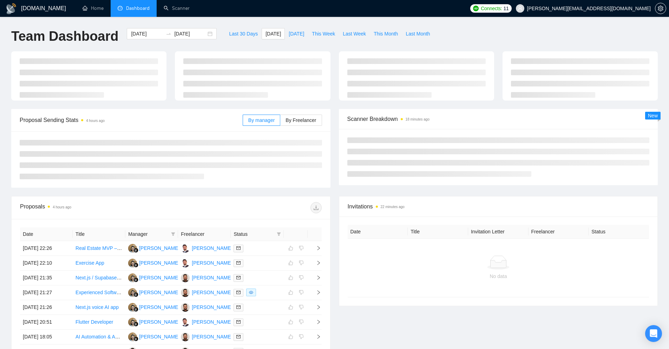
type input "[DATE]"
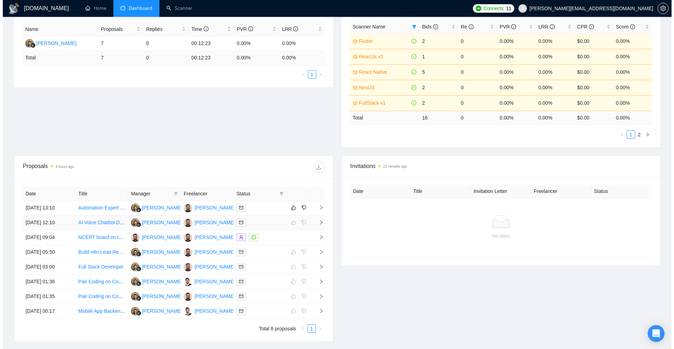
scroll to position [187, 0]
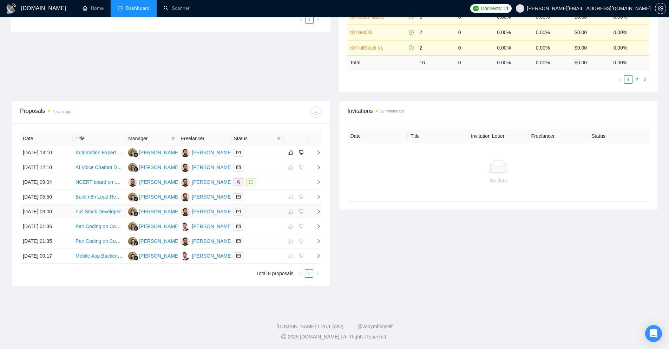
click at [317, 213] on icon "right" at bounding box center [318, 211] width 5 height 5
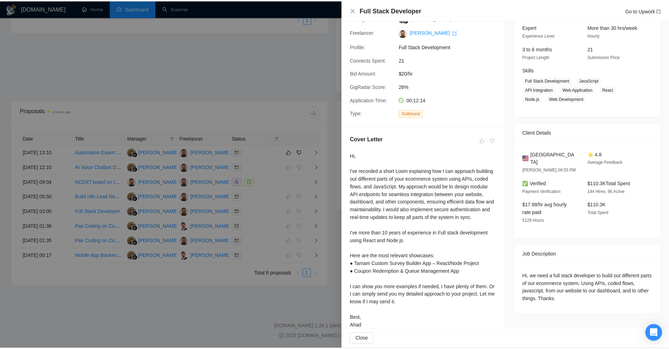
scroll to position [82, 0]
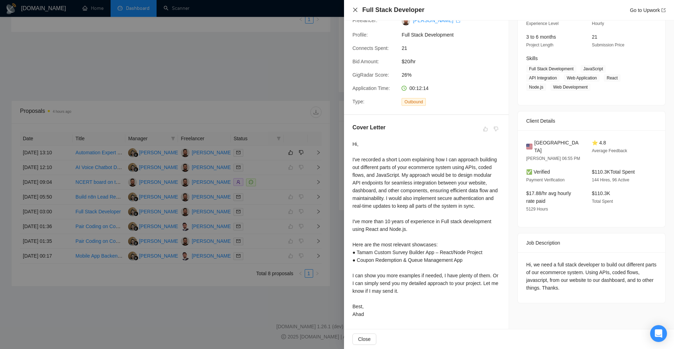
click at [356, 12] on icon "close" at bounding box center [355, 10] width 6 height 6
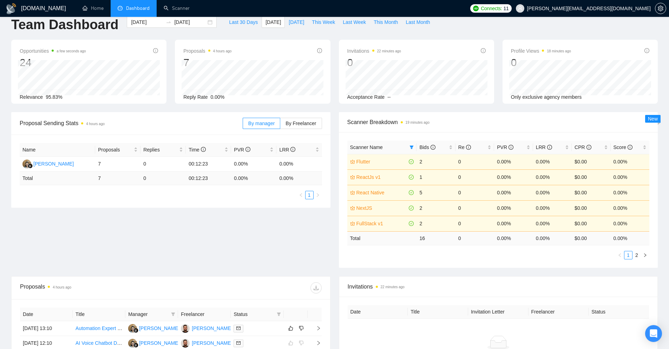
scroll to position [0, 0]
